Goal: Information Seeking & Learning: Find specific fact

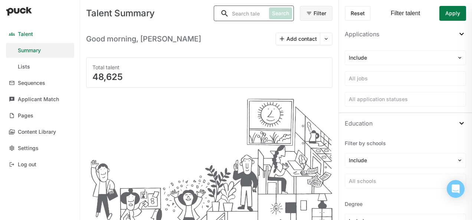
click at [266, 11] on input "Search" at bounding box center [240, 13] width 52 height 15
type input "gary fuller"
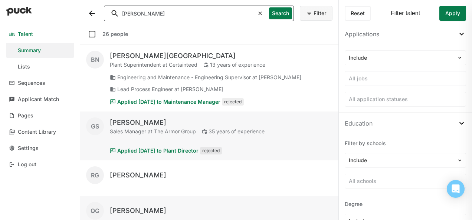
scroll to position [0, 0]
click at [277, 12] on button "Search" at bounding box center [280, 13] width 23 height 12
